Goal: Task Accomplishment & Management: Use online tool/utility

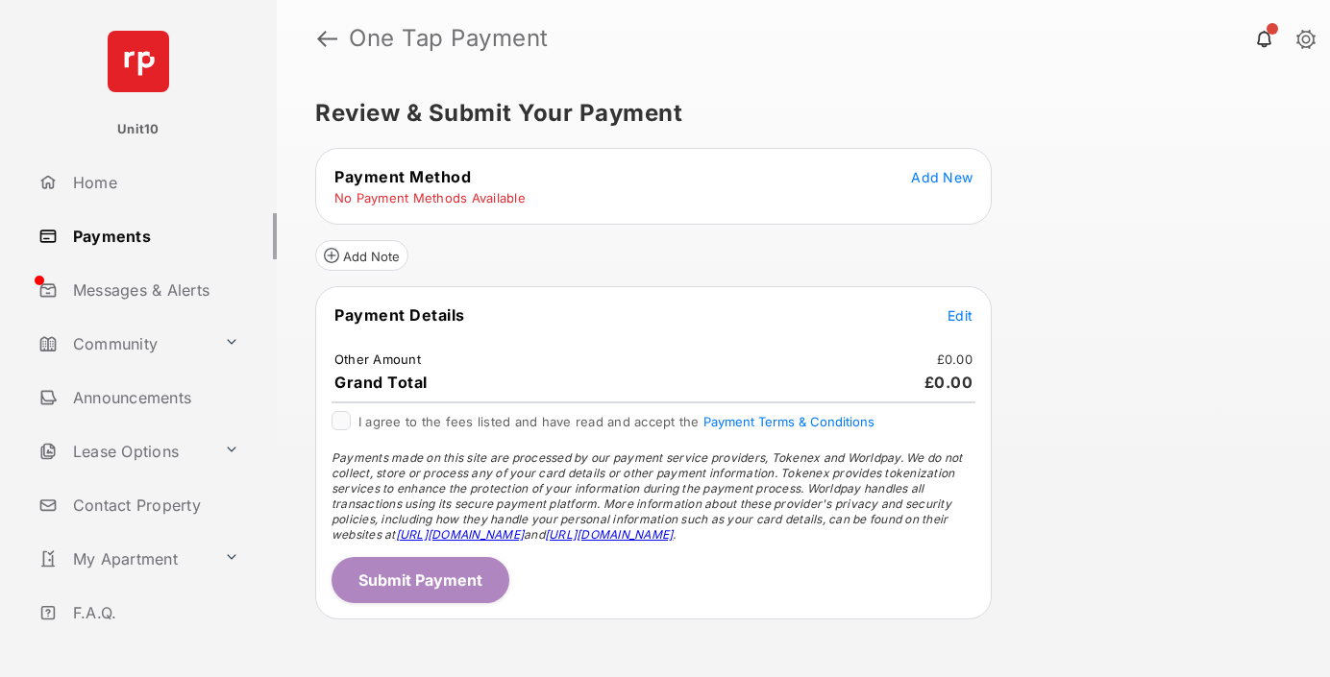
click at [942, 177] on span "Add New" at bounding box center [941, 177] width 61 height 16
